Goal: Task Accomplishment & Management: Manage account settings

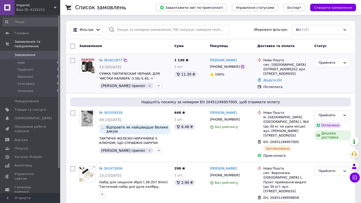
click at [241, 67] on icon at bounding box center [242, 66] width 3 height 3
click at [113, 59] on link "№ 361612977" at bounding box center [110, 60] width 23 height 4
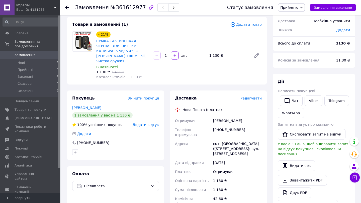
scroll to position [63, 0]
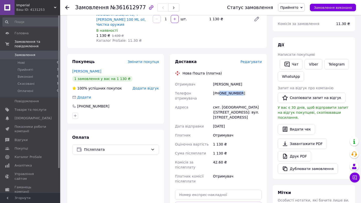
drag, startPoint x: 219, startPoint y: 93, endPoint x: 242, endPoint y: 93, distance: 22.8
click at [242, 93] on div "[PHONE_NUMBER]" at bounding box center [237, 96] width 51 height 14
copy div "0975626087"
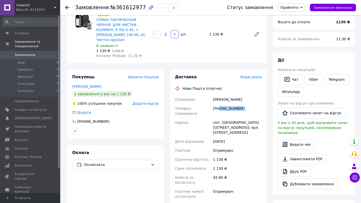
scroll to position [40, 0]
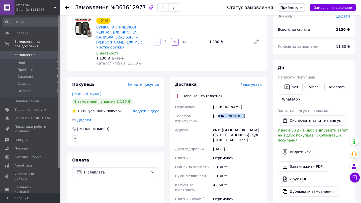
drag, startPoint x: 213, startPoint y: 108, endPoint x: 242, endPoint y: 107, distance: 28.8
click at [242, 107] on div "[PERSON_NAME]" at bounding box center [237, 107] width 51 height 9
copy div "[PERSON_NAME]"
drag, startPoint x: 213, startPoint y: 126, endPoint x: 229, endPoint y: 129, distance: 16.9
click at [229, 129] on div "смт. [GEOGRAPHIC_DATA] ([STREET_ADDRESS]: вул. [STREET_ADDRESS]" at bounding box center [237, 135] width 51 height 19
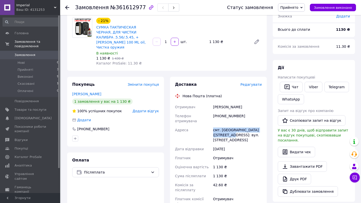
copy div "смт. [GEOGRAPHIC_DATA] ([GEOGRAPHIC_DATA].), №1"
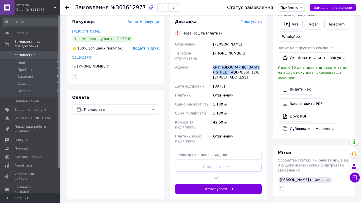
scroll to position [169, 0]
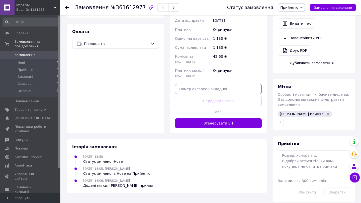
click at [209, 86] on input "text" at bounding box center [218, 89] width 87 height 10
paste input "20451247250866"
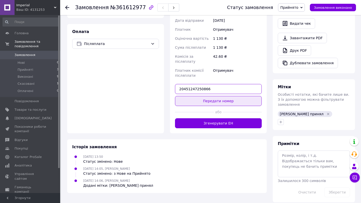
type input "20451247250866"
click at [203, 96] on button "Передати номер" at bounding box center [218, 101] width 87 height 10
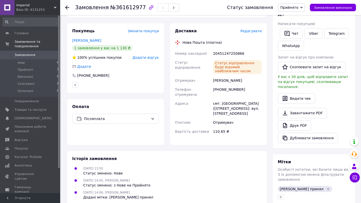
scroll to position [0, 0]
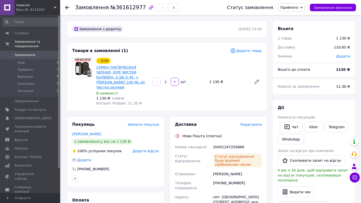
click at [132, 83] on link "СУМКА ТАКТИЧЕСКАЯ ЧЕРНАЯ, ДЛЯ ЧИСТКИ КАЛИБРА .5.56/.5.45, + [PERSON_NAME] 100 M…" at bounding box center [120, 77] width 49 height 24
click at [23, 61] on span "Нові" at bounding box center [21, 63] width 7 height 5
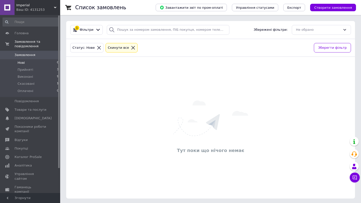
click at [37, 62] on li "Нові 0" at bounding box center [31, 62] width 62 height 7
click at [40, 56] on span "Замовлення" at bounding box center [31, 55] width 32 height 5
